Goal: Register for event/course

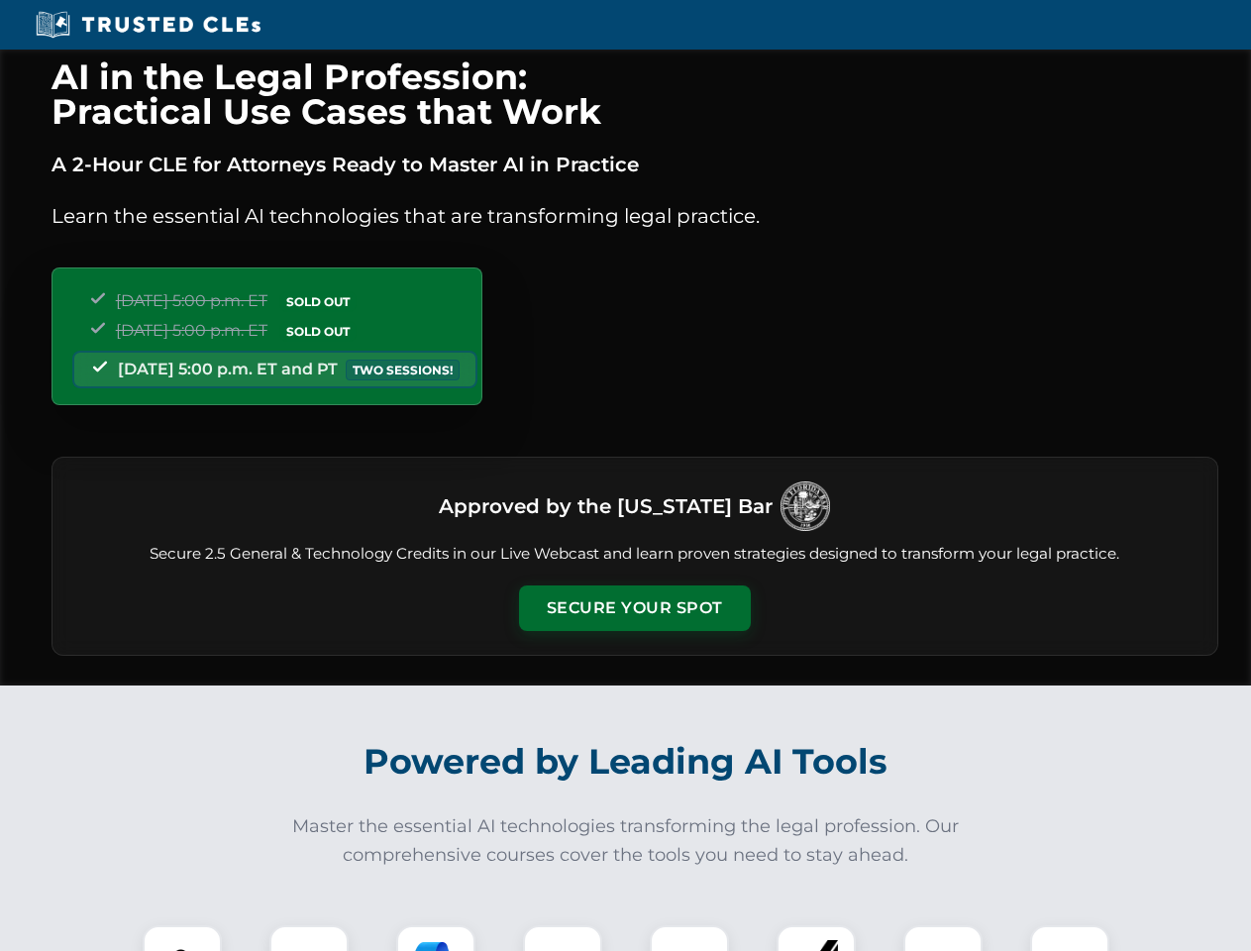
click at [634, 608] on button "Secure Your Spot" at bounding box center [635, 608] width 232 height 46
click at [182, 938] on img at bounding box center [182, 964] width 57 height 57
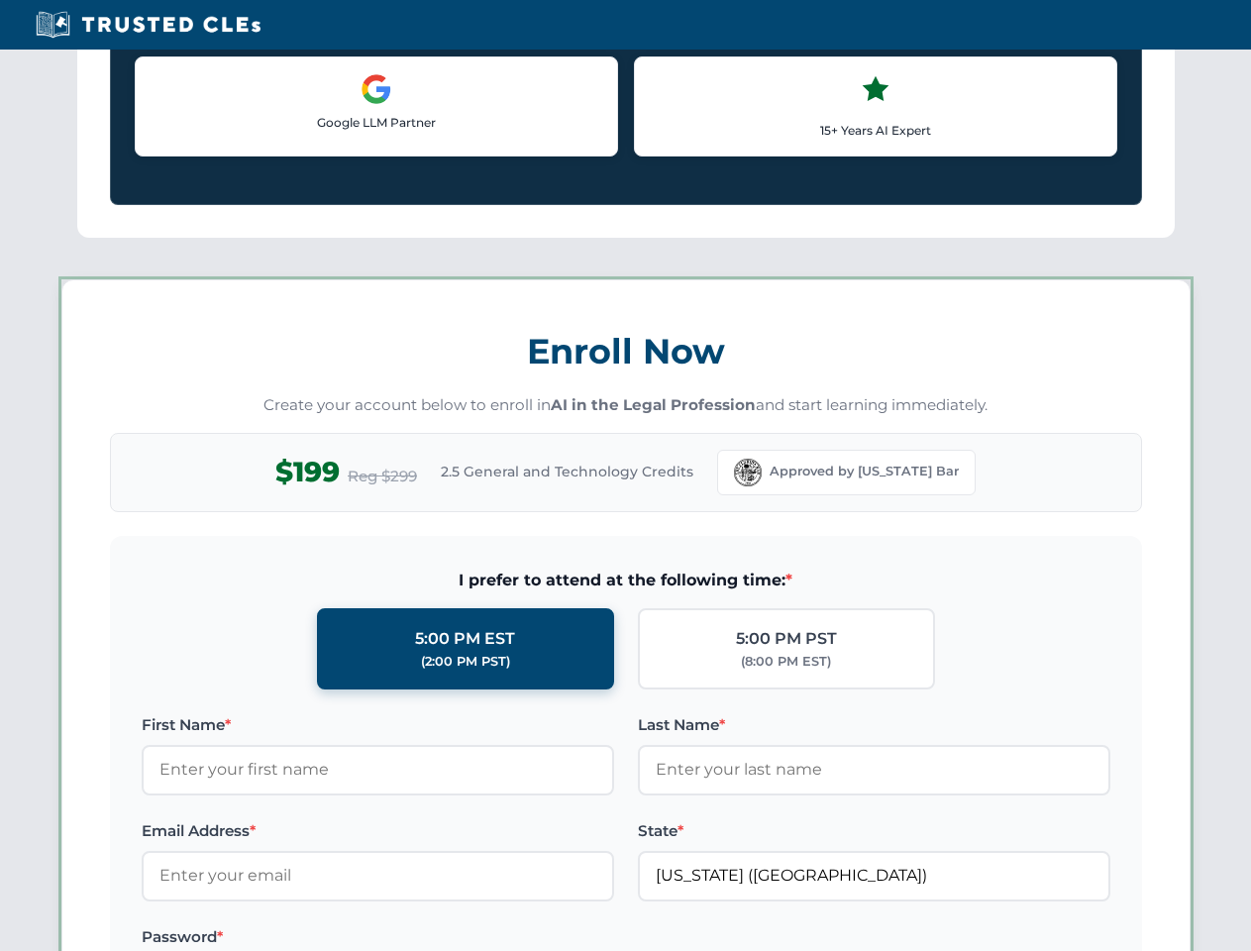
click at [436, 938] on label "Password *" at bounding box center [378, 937] width 472 height 24
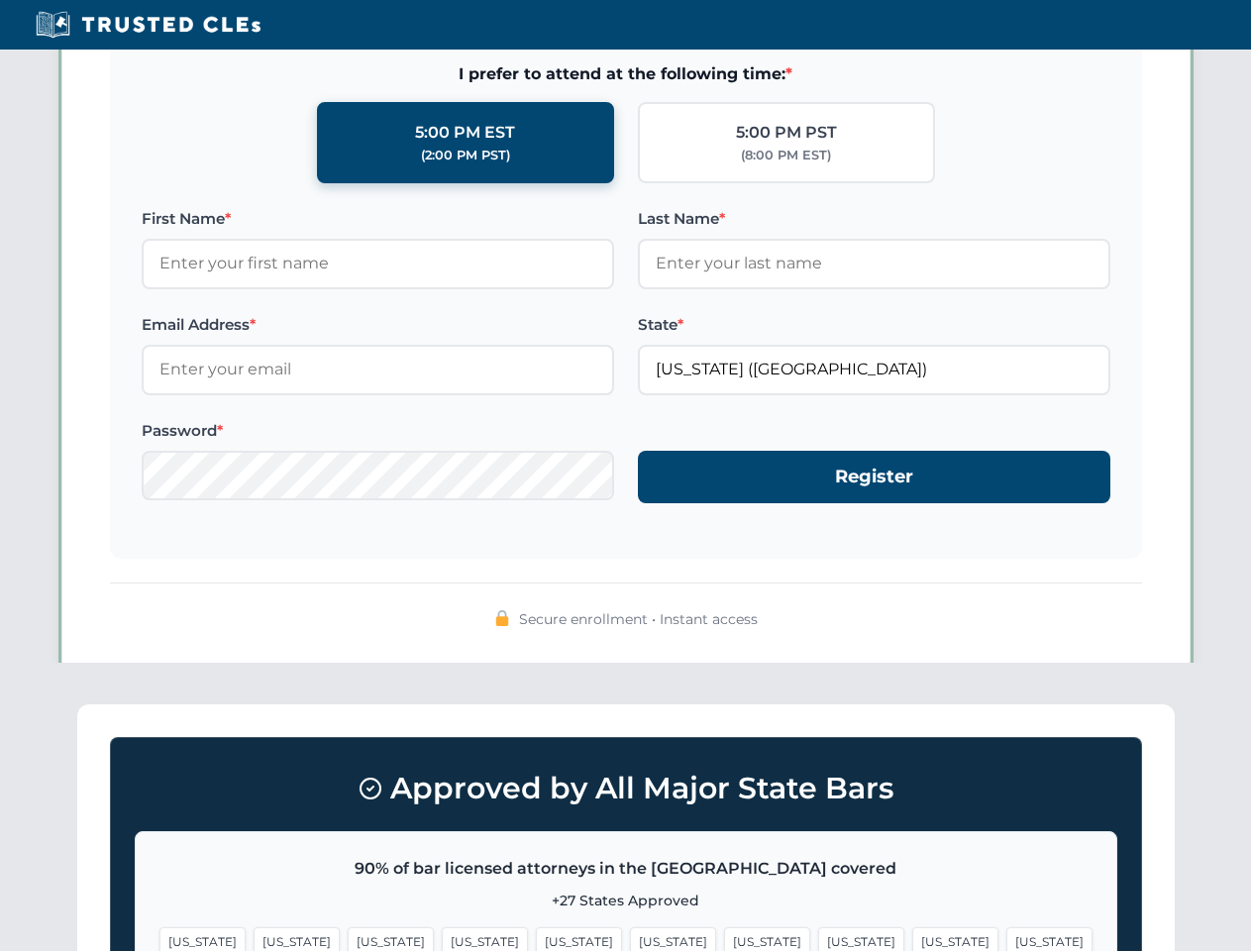
click at [912, 938] on span "[US_STATE]" at bounding box center [955, 941] width 86 height 29
